Goal: Find specific fact: Find specific fact

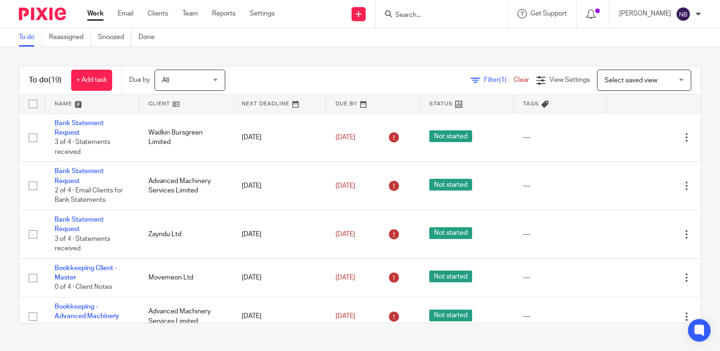
click at [486, 8] on form at bounding box center [444, 14] width 100 height 12
click at [479, 12] on input "Search" at bounding box center [436, 15] width 85 height 8
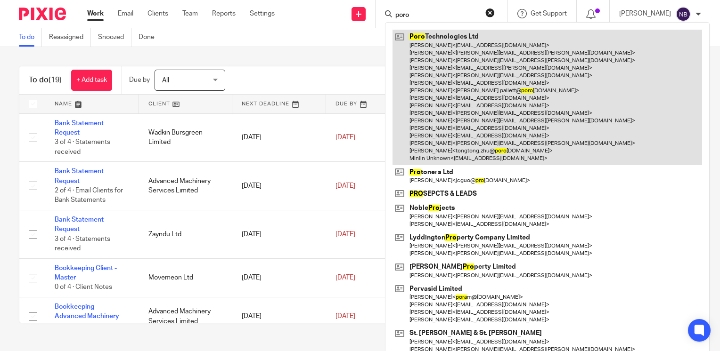
type input "poro"
click at [455, 65] on link at bounding box center [546, 97] width 309 height 135
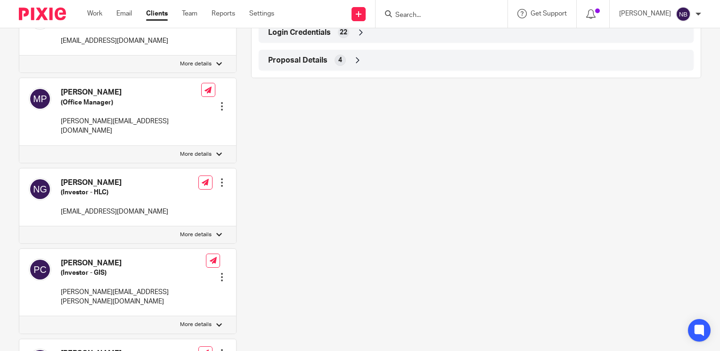
scroll to position [829, 0]
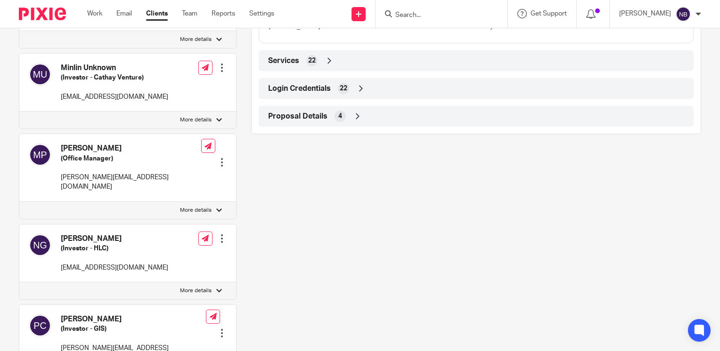
click at [360, 93] on icon at bounding box center [360, 88] width 9 height 9
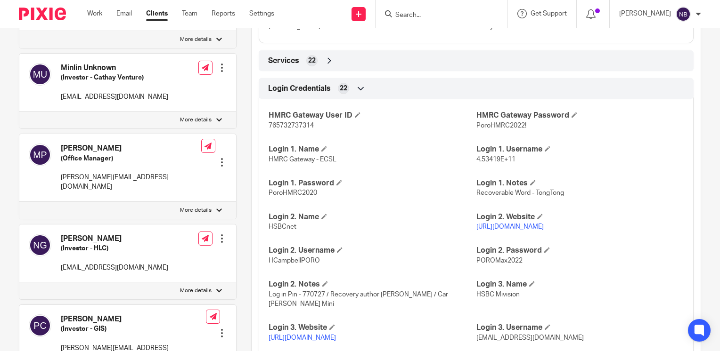
drag, startPoint x: 553, startPoint y: 236, endPoint x: 471, endPoint y: 237, distance: 81.5
click at [476, 232] on p "https://www.hsbcnet.com/" at bounding box center [579, 226] width 207 height 9
copy link "https://www.hsbcnet.com/"
drag, startPoint x: 318, startPoint y: 269, endPoint x: 266, endPoint y: 269, distance: 52.3
click at [269, 266] on p "HCampbellPORO" at bounding box center [372, 260] width 207 height 9
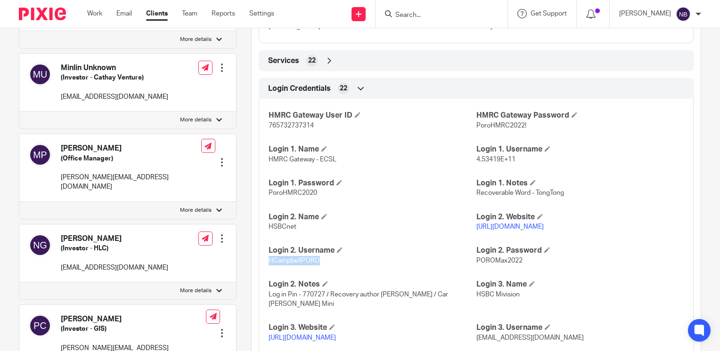
copy span "HCampbellPORO"
